Goal: Task Accomplishment & Management: Manage account settings

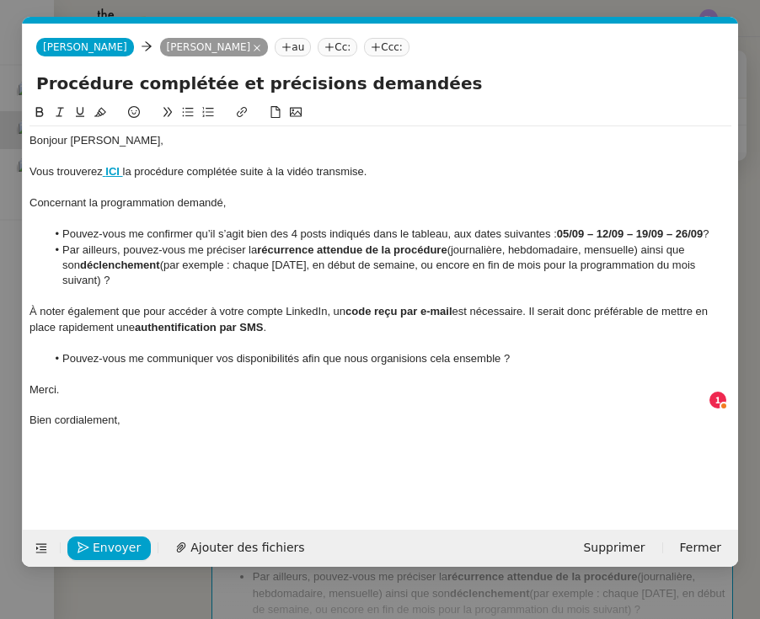
scroll to position [0, 36]
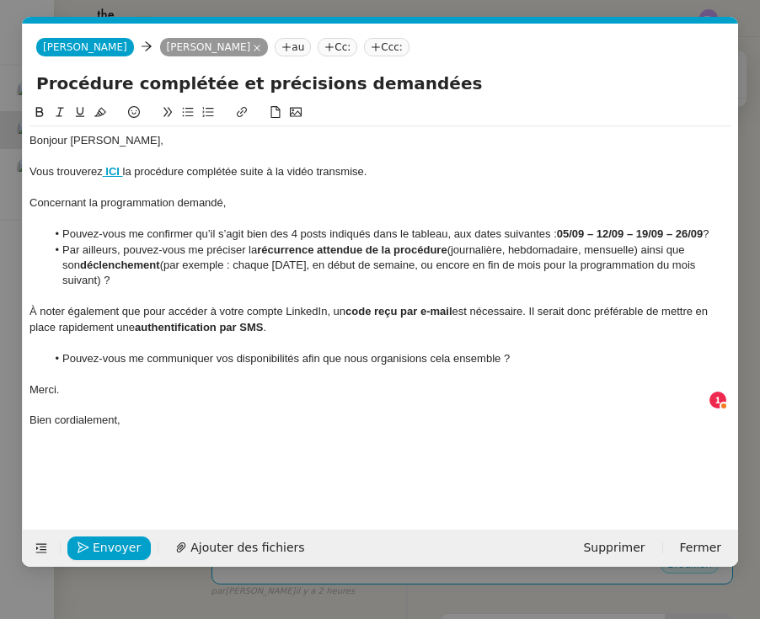
click at [228, 424] on div "Bonjour [PERSON_NAME], Vous trouverez ICI la procédure complétée suite à la vid…" at bounding box center [380, 303] width 702 height 401
click at [117, 304] on div "À noter également que pour accéder à votre compte LinkedIn, un code reçu par e-…" at bounding box center [380, 319] width 702 height 31
click at [346, 304] on div "À noter également que pour accéder à votre compte LinkedIn, un code reçu par e-…" at bounding box center [380, 319] width 702 height 31
drag, startPoint x: 381, startPoint y: 309, endPoint x: 506, endPoint y: 303, distance: 125.7
click at [445, 321] on strong "authentification par SMS" at bounding box center [381, 327] width 128 height 13
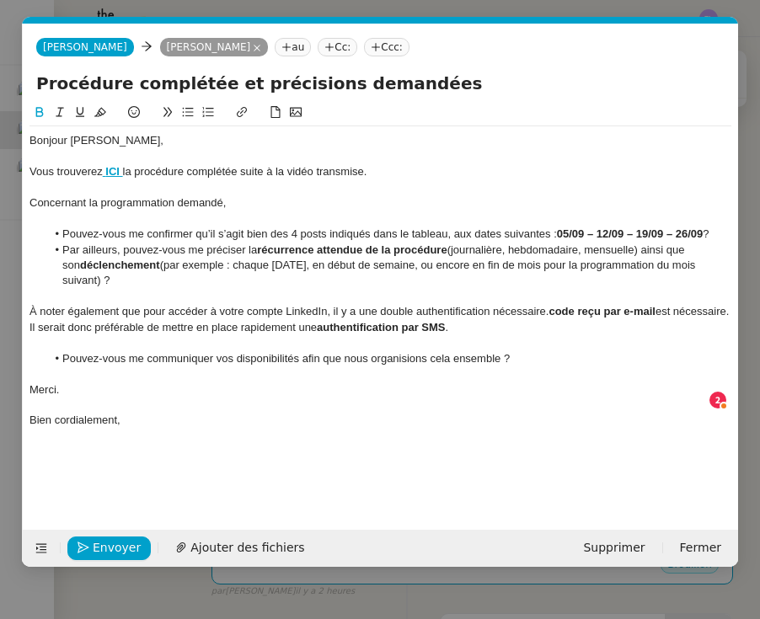
copy div "est nécessaire. Il serait donc préférable de mettre en place rapidement une aut…"
drag, startPoint x: 518, startPoint y: 333, endPoint x: 324, endPoint y: 336, distance: 193.8
click at [324, 351] on li "Pouvez-vous me communiquer vos disponibilités afin que nous organisions cela en…" at bounding box center [389, 358] width 686 height 15
drag, startPoint x: 556, startPoint y: 289, endPoint x: 556, endPoint y: 306, distance: 16.8
click at [556, 306] on div "À noter également que pour accéder à votre compte LinkedIn, il y a une double a…" at bounding box center [380, 319] width 702 height 31
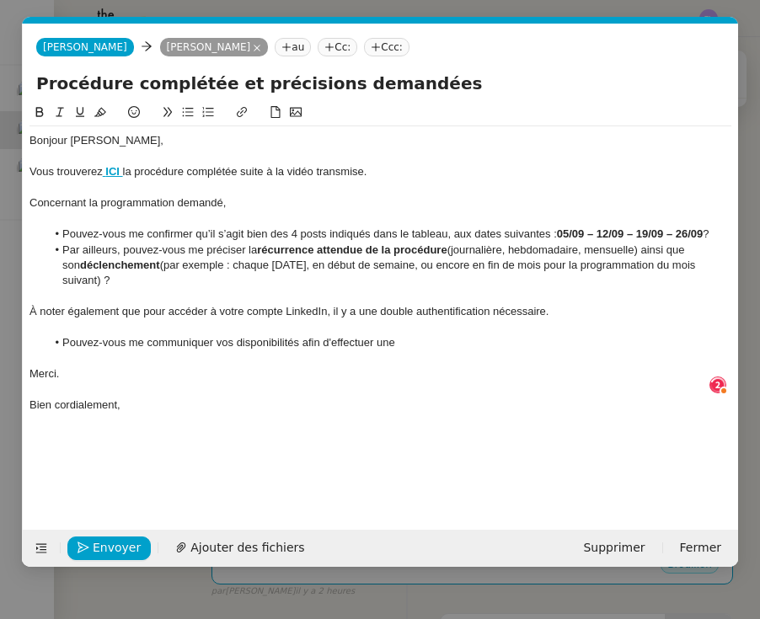
click at [412, 335] on li "Pouvez-vous me communiquer vos disponibilités afin d'effectuer une" at bounding box center [389, 342] width 686 height 15
click at [474, 335] on li "Pouvez-vous me communiquer vos disponibilités afin d'effectuer une authentifica…" at bounding box center [389, 342] width 686 height 15
click at [152, 398] on div "Bien cordialement," at bounding box center [380, 405] width 702 height 15
click at [199, 205] on div "Concernant la programmation demandé," at bounding box center [380, 202] width 702 height 15
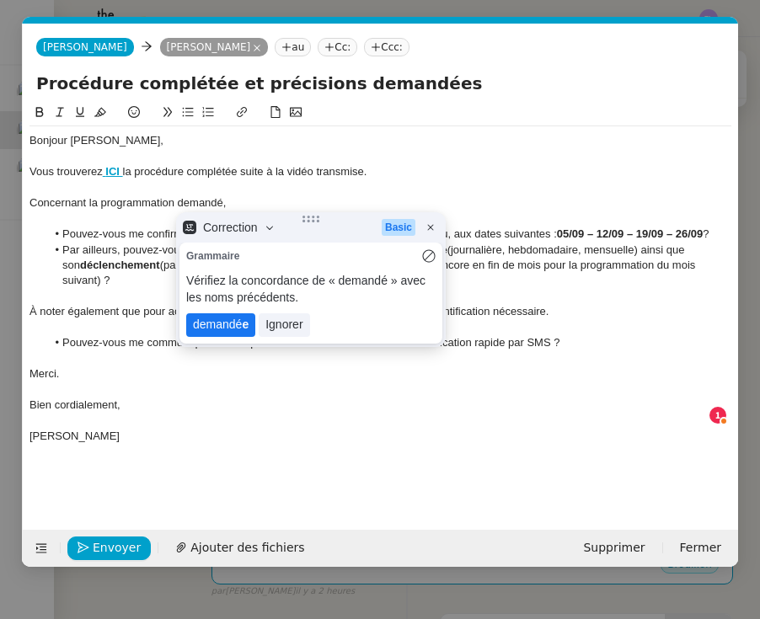
click at [223, 327] on lt-span "demandé e" at bounding box center [220, 325] width 69 height 24
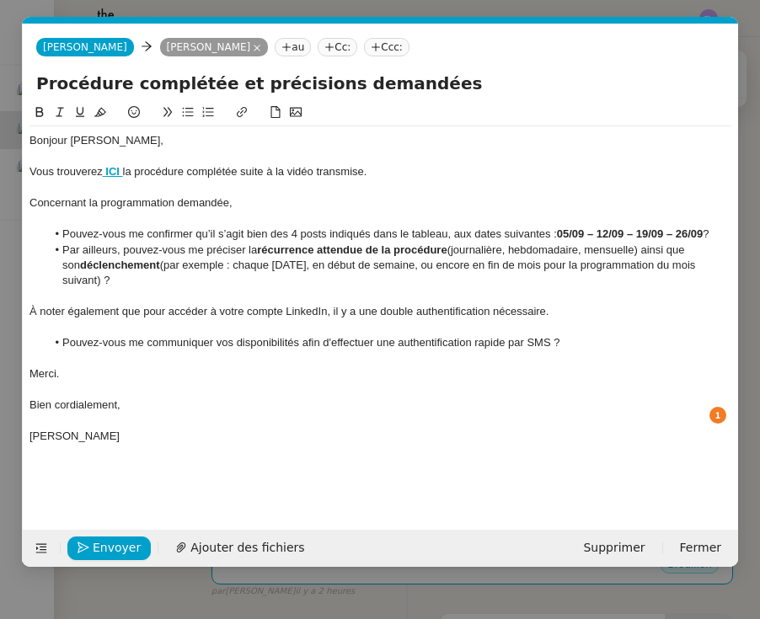
click at [715, 229] on li "Pouvez-vous me confirmer qu’il s’agit bien des 4 posts indiqués dans le tableau…" at bounding box center [389, 234] width 686 height 15
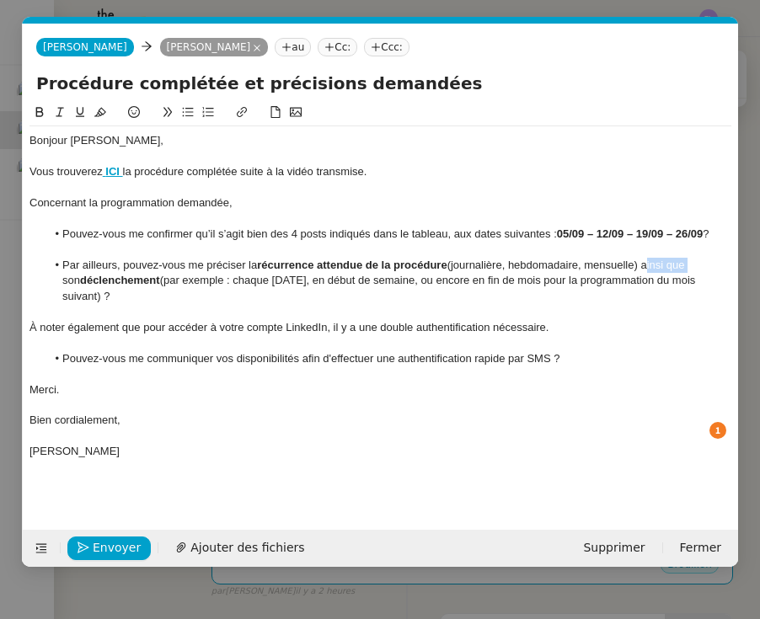
drag, startPoint x: 689, startPoint y: 264, endPoint x: 649, endPoint y: 260, distance: 40.6
click at [649, 260] on li "Par ailleurs, pouvez-vous me préciser la récurrence attendue de la procédure (j…" at bounding box center [389, 281] width 686 height 46
drag, startPoint x: 245, startPoint y: 262, endPoint x: 125, endPoint y: 260, distance: 120.5
click at [125, 260] on li "Par ailleurs, pouvez-vous me préciser la récurrence attendue de la procédure (j…" at bounding box center [389, 265] width 686 height 15
copy li "pouvez-vous me préciser"
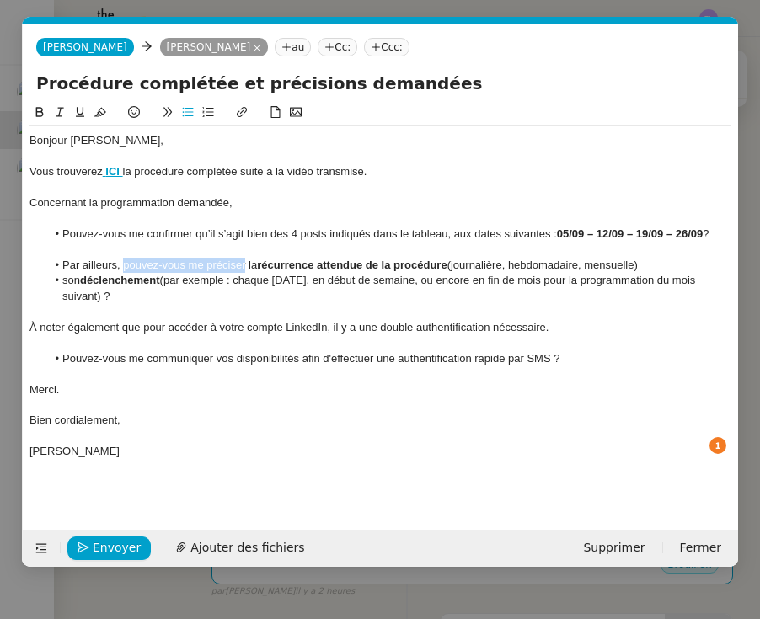
drag, startPoint x: 86, startPoint y: 275, endPoint x: 67, endPoint y: 276, distance: 19.4
click at [67, 276] on li "son déclenchement (par exemple : chaque [DATE], en début de semaine, ou encore …" at bounding box center [389, 288] width 686 height 31
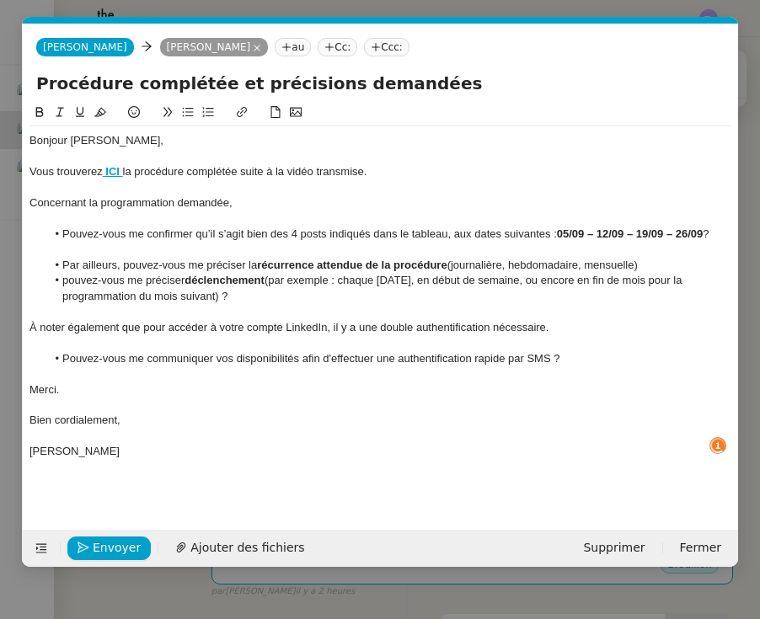
click at [69, 280] on li "pouvez-vous me préciser déclenchement (par exemple : chaque [DATE], en début de…" at bounding box center [389, 288] width 686 height 31
click at [131, 276] on li "Pouvez-vous me préciser déclenchement (par exemple : chaque [DATE], en début de…" at bounding box center [389, 288] width 686 height 31
drag, startPoint x: 241, startPoint y: 281, endPoint x: 194, endPoint y: 281, distance: 47.2
click at [194, 281] on li "Pouvez-vous également me préciser déclenchement (par exemple : chaque [DATE], e…" at bounding box center [389, 288] width 686 height 31
click at [88, 321] on div "À noter également que pour accéder à votre compte LinkedIn, il y a une double a…" at bounding box center [380, 327] width 702 height 15
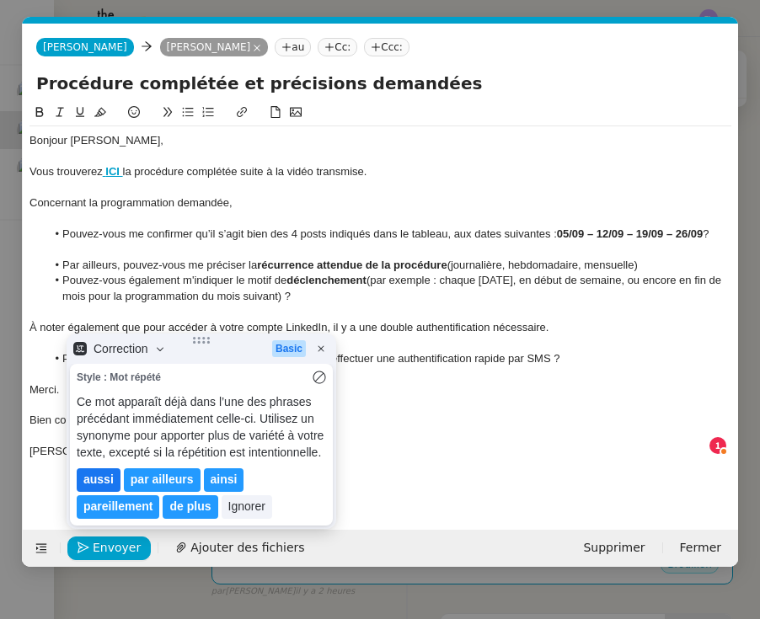
click at [104, 480] on lt-em "aussi" at bounding box center [98, 479] width 30 height 13
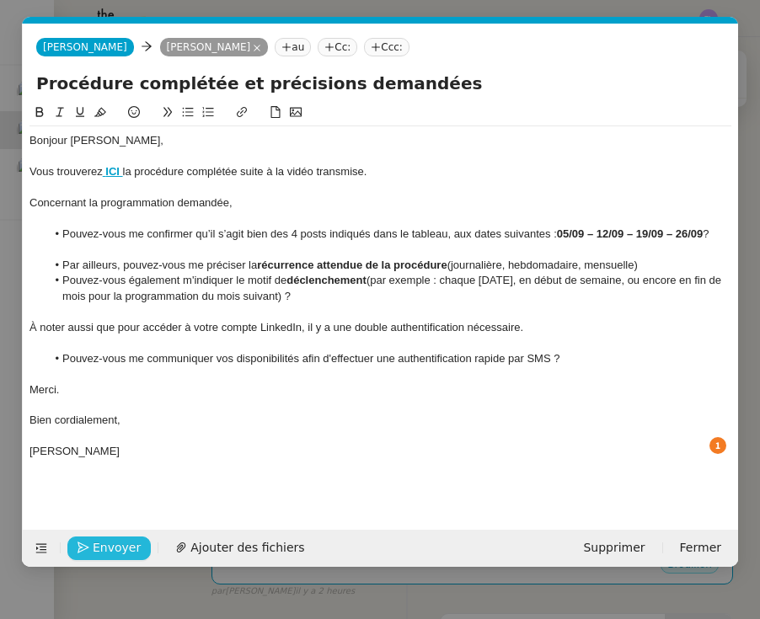
click at [123, 547] on span "Envoyer" at bounding box center [117, 547] width 48 height 19
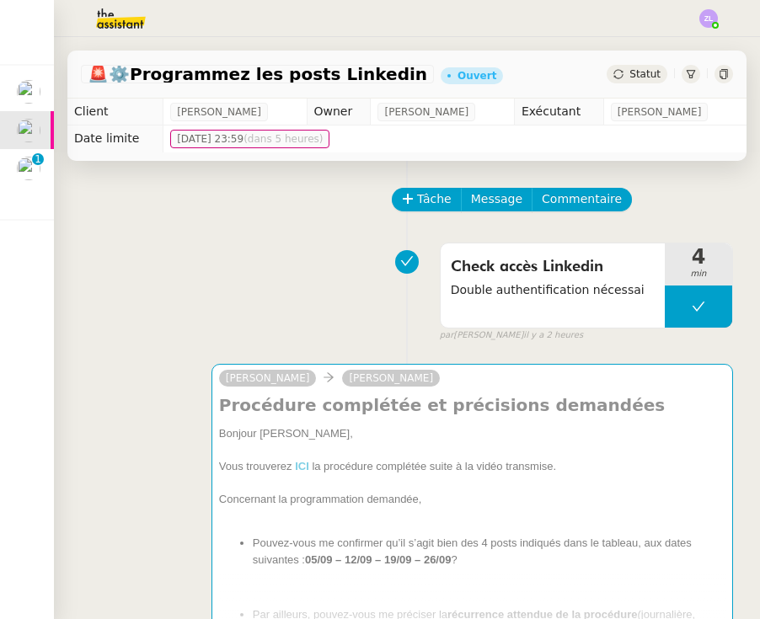
scroll to position [0, 0]
click at [432, 196] on span "Tâche" at bounding box center [434, 199] width 35 height 19
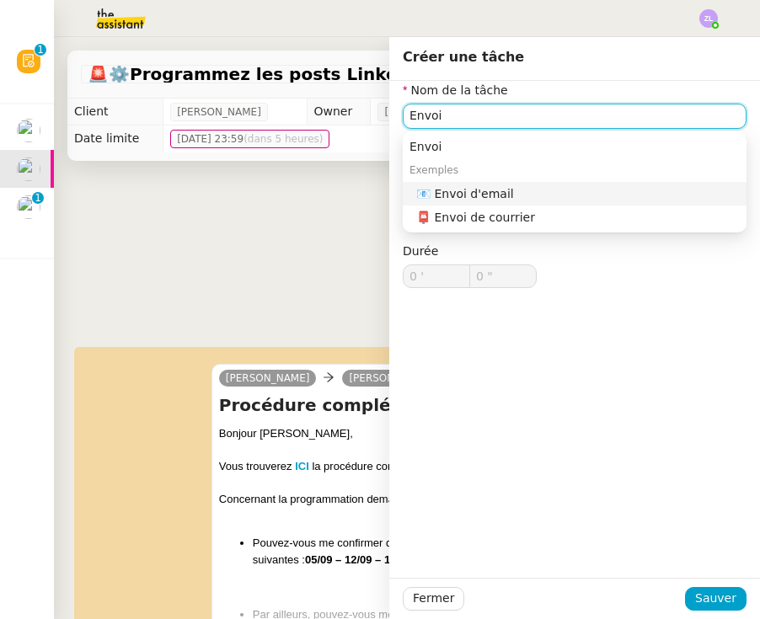
click at [528, 193] on div "📧 Envoi d'email" at bounding box center [577, 193] width 323 height 15
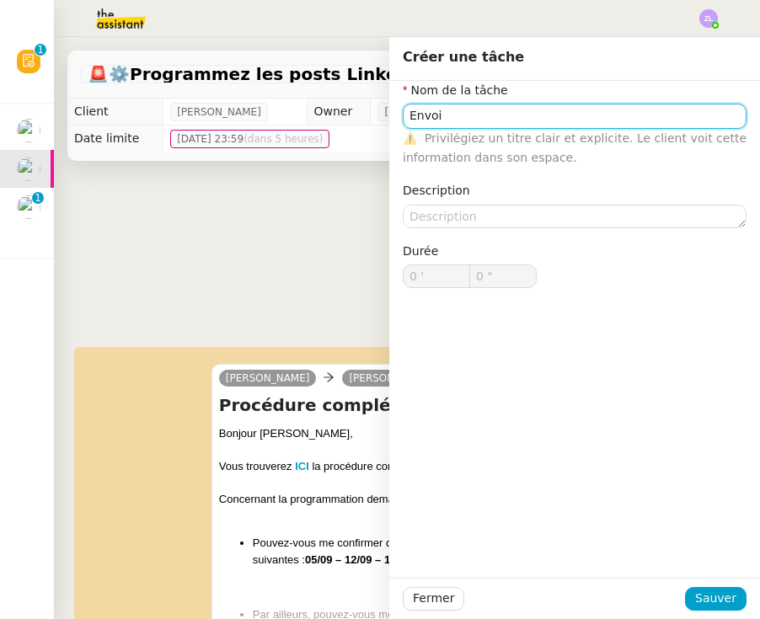
type input "Envoi d'email"
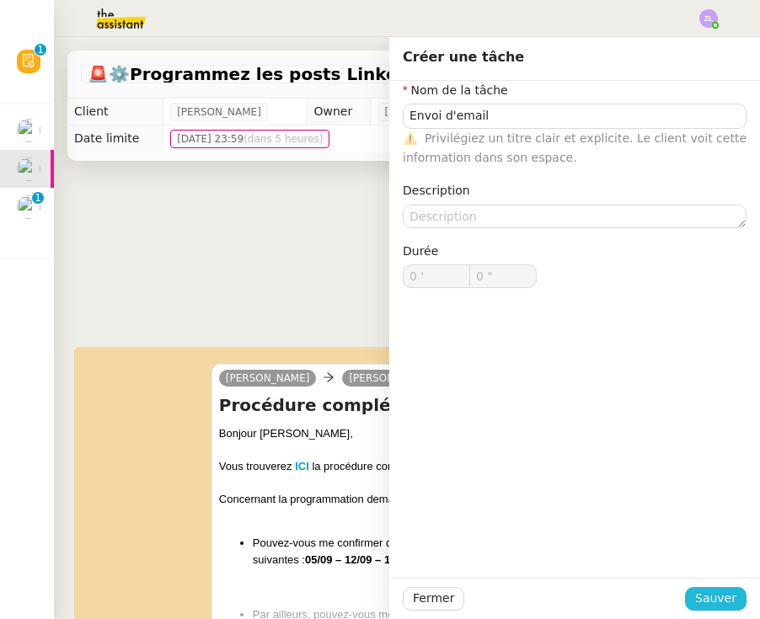
click at [704, 588] on button "Sauver" at bounding box center [715, 599] width 61 height 24
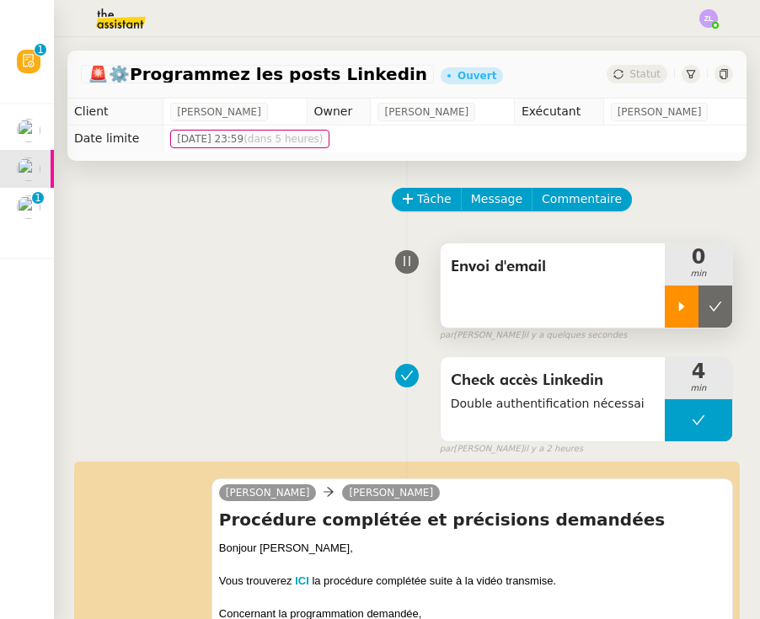
click at [683, 313] on icon at bounding box center [681, 306] width 13 height 13
click at [25, 195] on img at bounding box center [29, 207] width 24 height 24
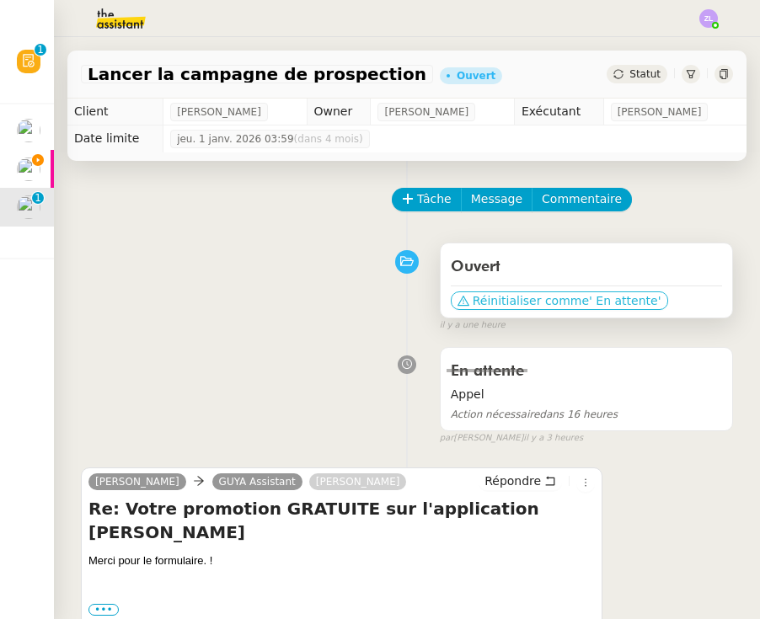
click at [589, 303] on span "' En attente'" at bounding box center [625, 300] width 72 height 17
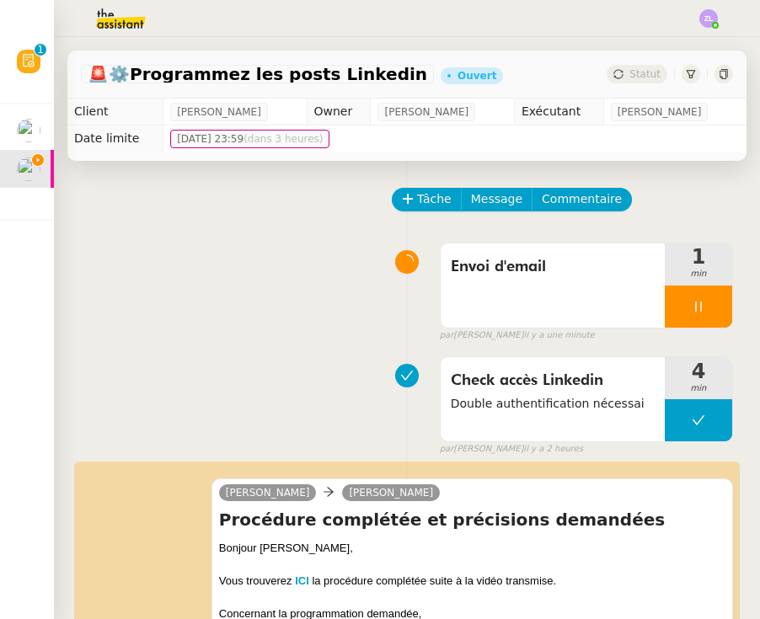
click at [705, 16] on img at bounding box center [708, 18] width 19 height 19
click at [685, 45] on li "Suivi" at bounding box center [663, 48] width 110 height 24
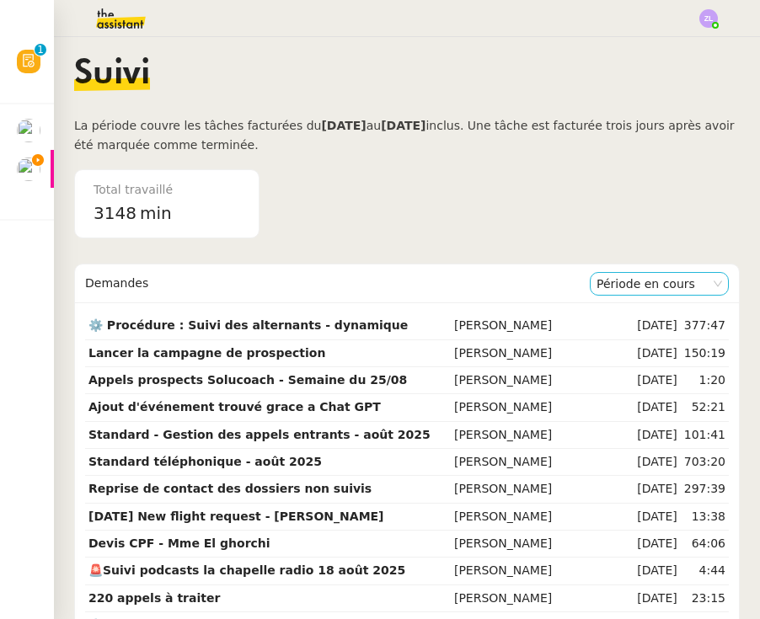
click at [661, 276] on nz-select-item "Période en cours" at bounding box center [659, 284] width 126 height 22
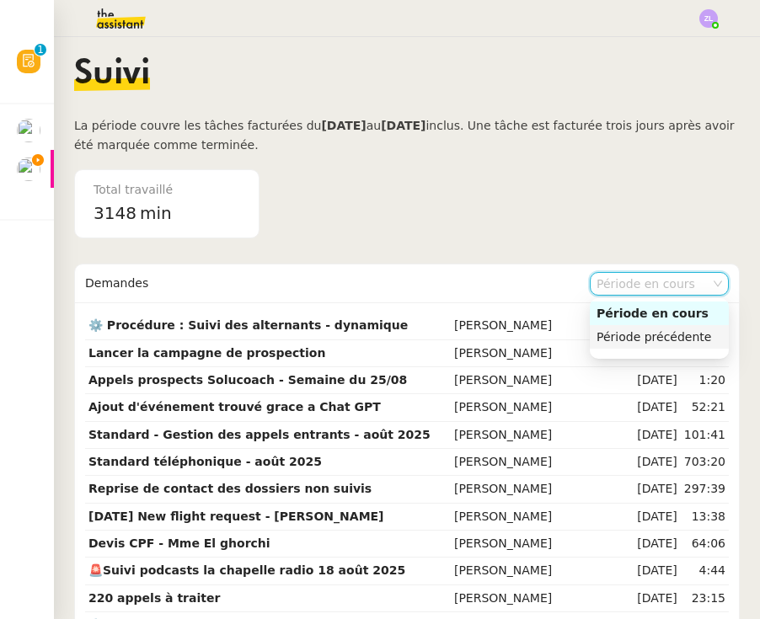
click at [649, 329] on nz-option-item "Période précédente" at bounding box center [659, 337] width 139 height 24
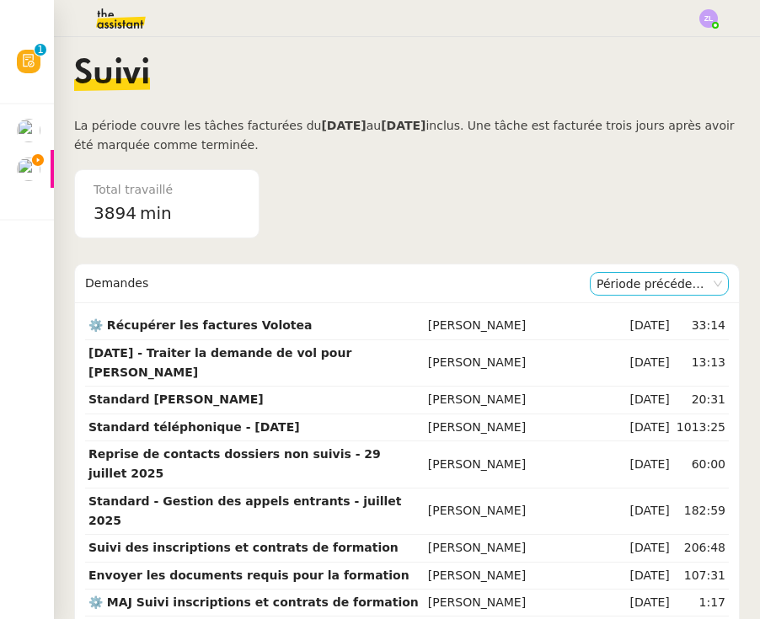
click at [644, 281] on nz-select-item "Période précédente" at bounding box center [659, 284] width 126 height 22
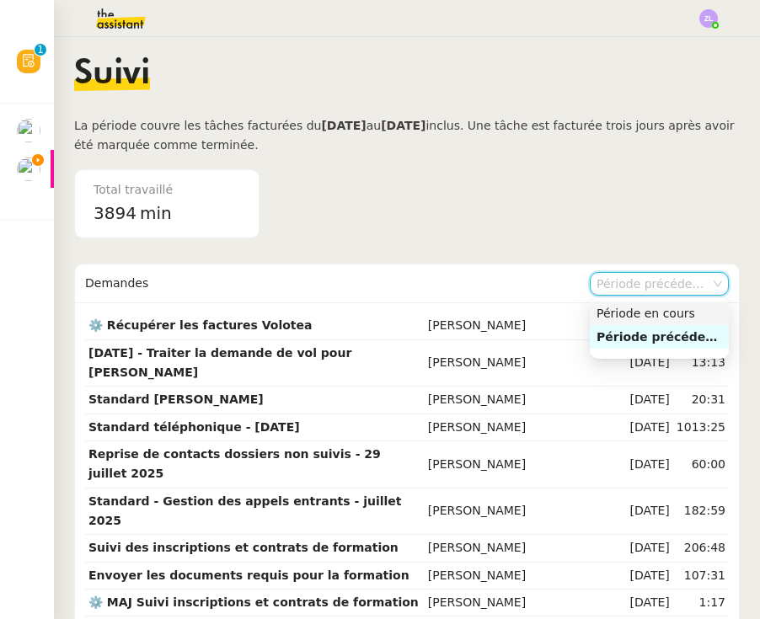
click at [639, 308] on div "Période en cours" at bounding box center [659, 313] width 126 height 15
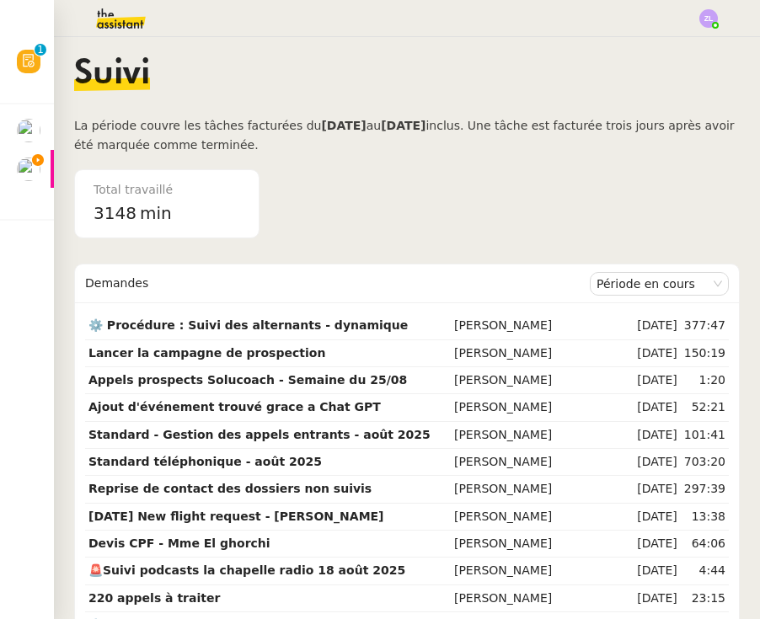
click at [29, 158] on img at bounding box center [29, 170] width 24 height 24
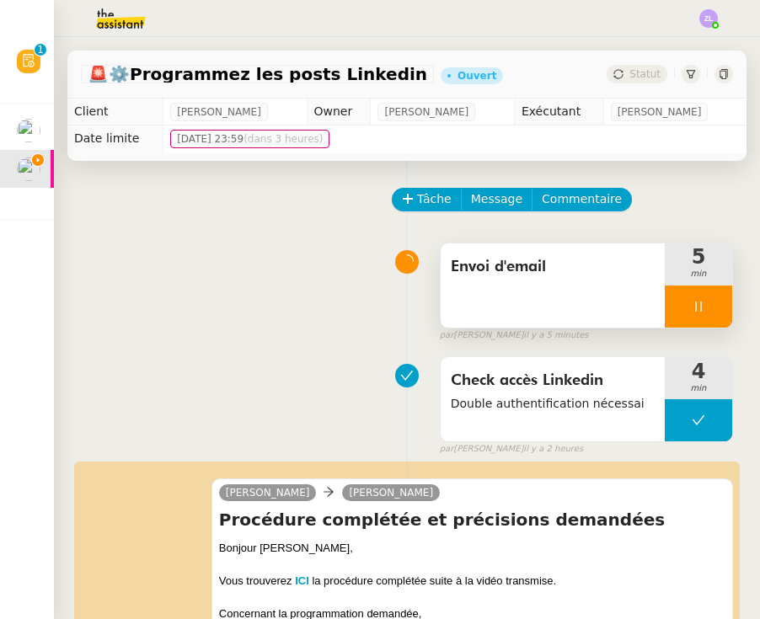
click at [665, 308] on div at bounding box center [698, 307] width 67 height 42
click at [722, 297] on button at bounding box center [715, 307] width 34 height 42
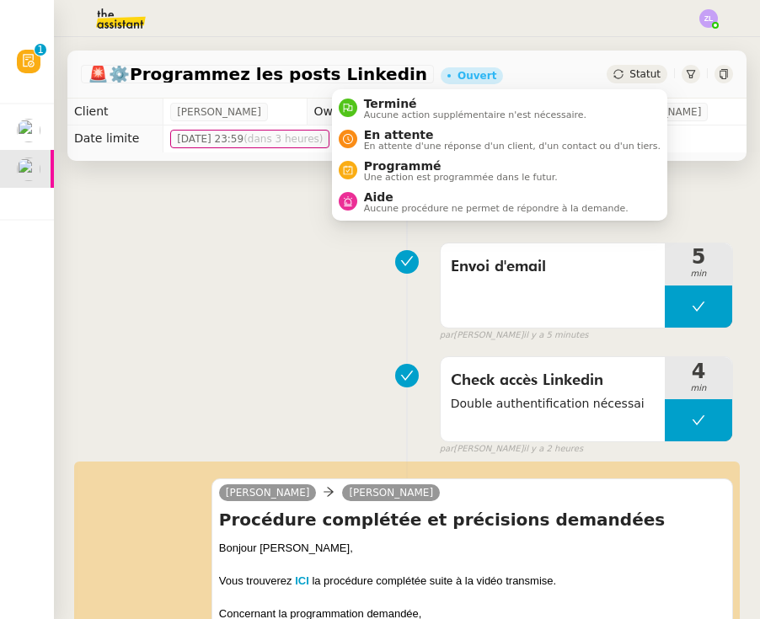
click at [639, 78] on span "Statut" at bounding box center [644, 74] width 31 height 12
click at [494, 147] on span "En attente d'une réponse d'un client, d'un contact ou d'un tiers." at bounding box center [512, 146] width 297 height 9
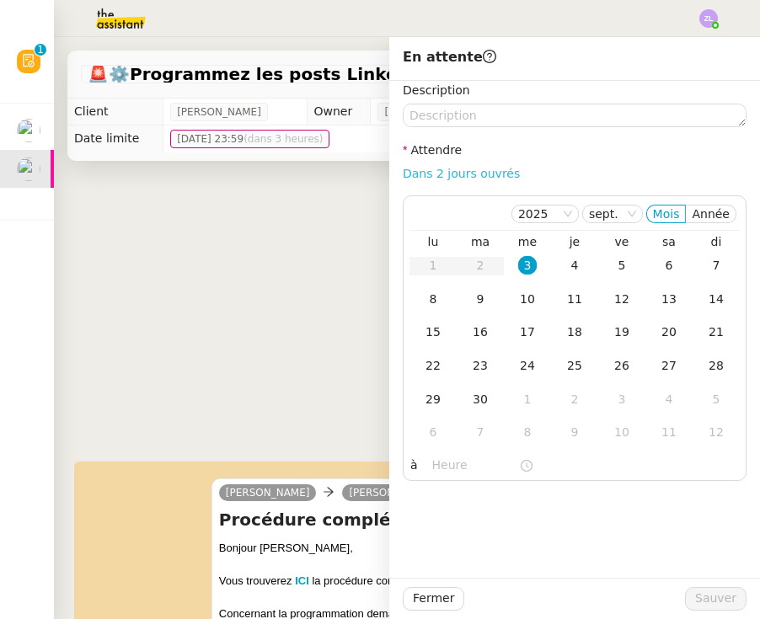
click at [493, 174] on link "Dans 2 jours ouvrés" at bounding box center [461, 173] width 117 height 13
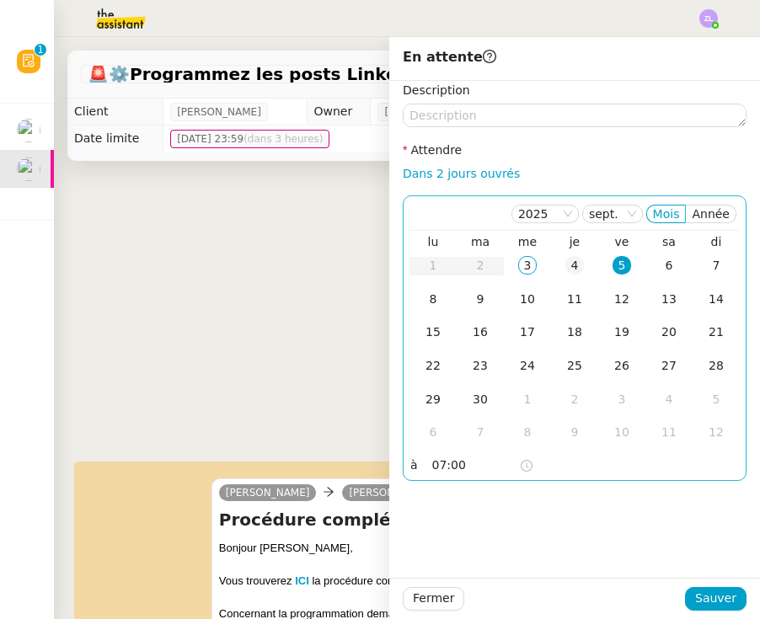
click at [591, 265] on td "4" at bounding box center [574, 266] width 47 height 34
click at [436, 473] on input "07:00" at bounding box center [475, 465] width 87 height 19
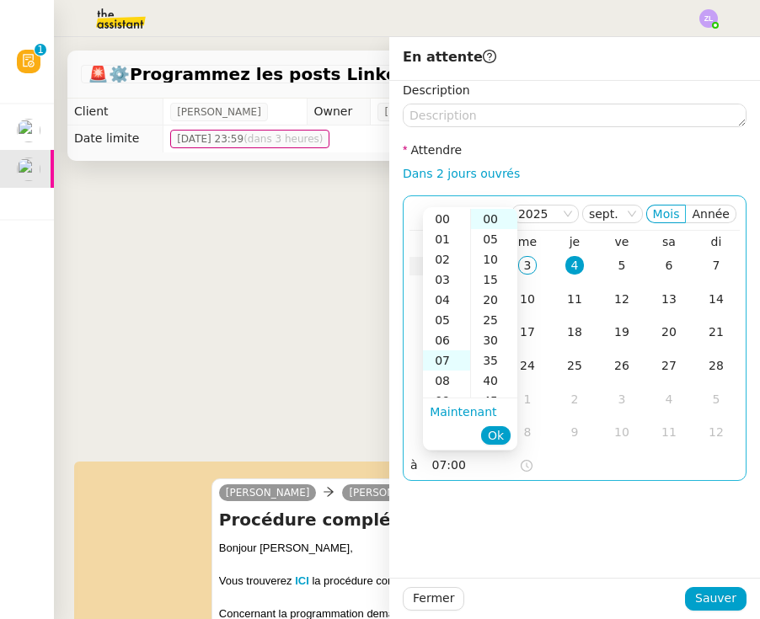
scroll to position [142, 0]
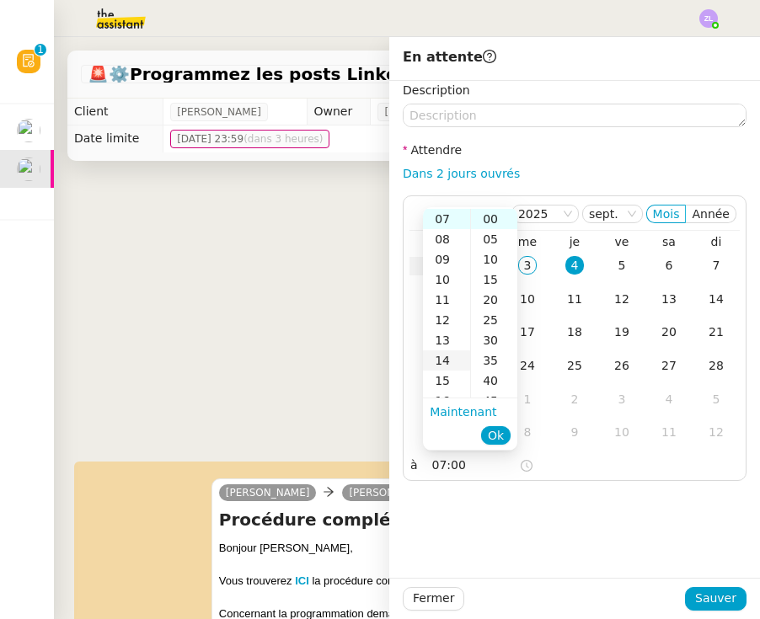
click at [444, 355] on div "14" at bounding box center [446, 360] width 47 height 20
type input "14:00"
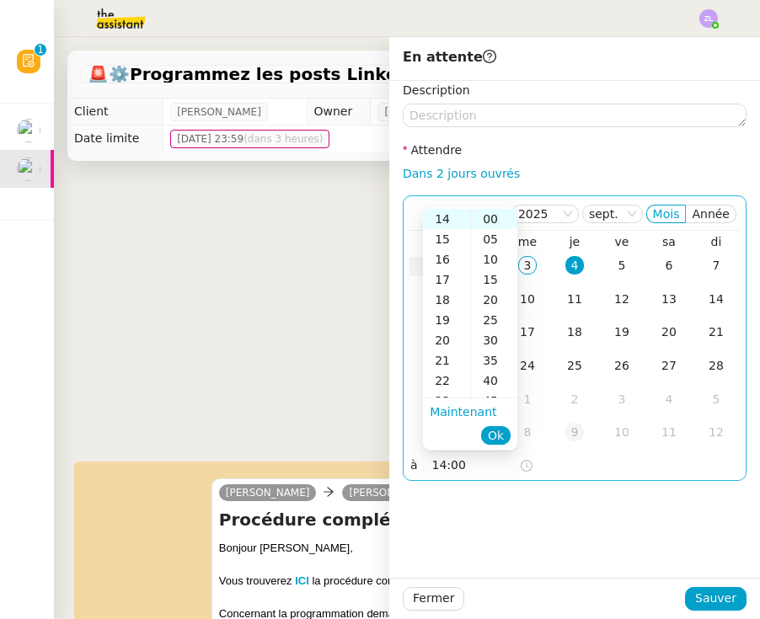
scroll to position [283, 0]
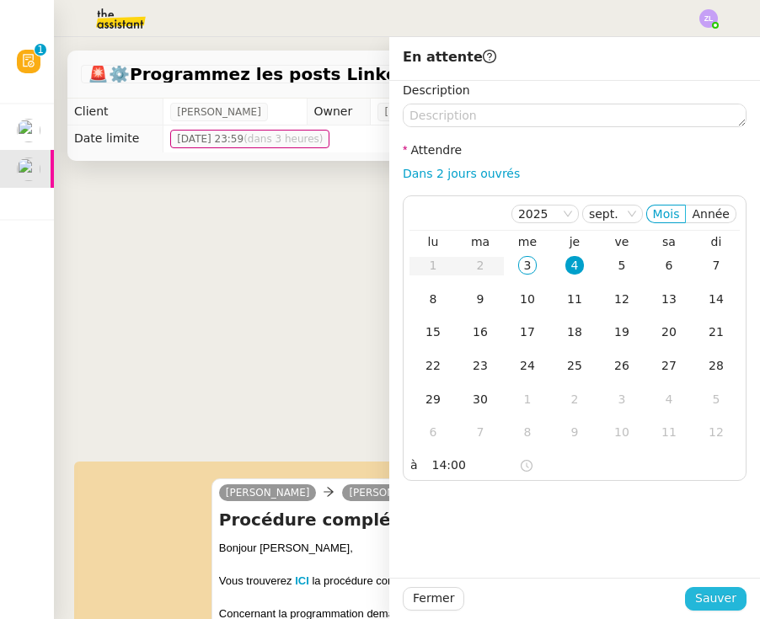
click at [712, 605] on span "Sauver" at bounding box center [715, 598] width 41 height 19
